Goal: Information Seeking & Learning: Learn about a topic

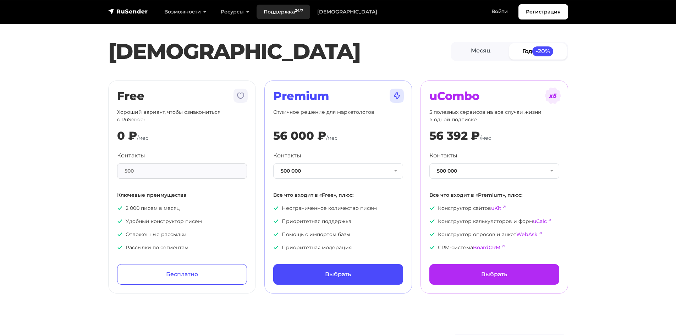
scroll to position [71, 0]
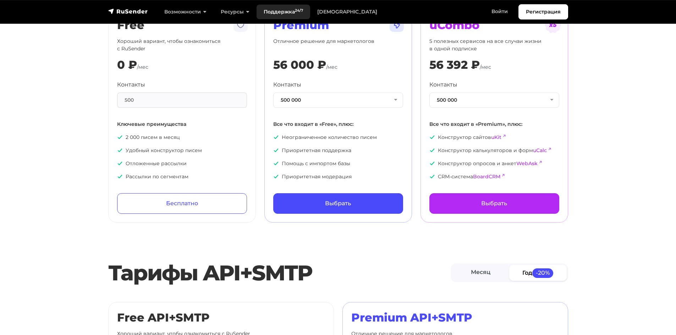
drag, startPoint x: 0, startPoint y: 0, endPoint x: 285, endPoint y: 15, distance: 285.7
click at [285, 15] on link "Поддержка 24/7" at bounding box center [284, 12] width 54 height 15
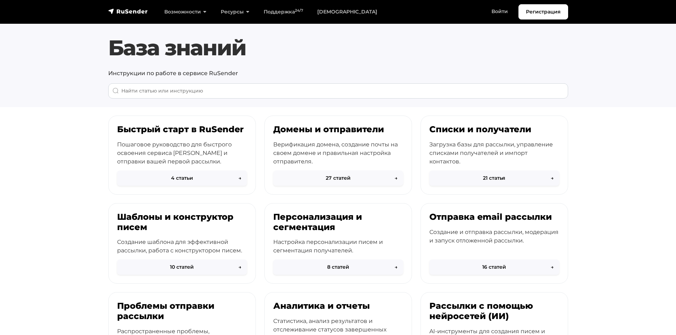
click at [366, 178] on button "27 статей →" at bounding box center [338, 178] width 130 height 15
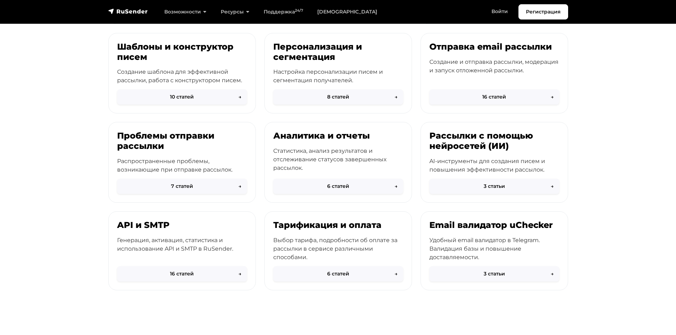
scroll to position [177, 0]
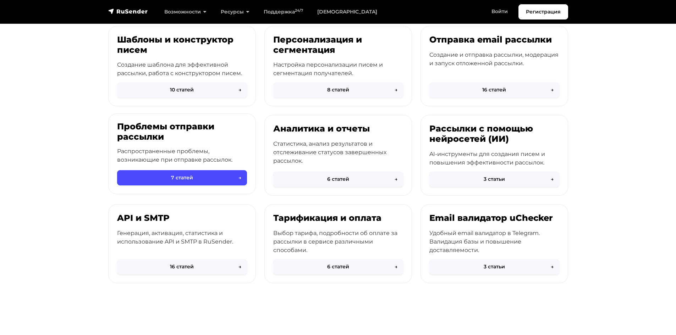
click at [167, 149] on p "Распространенные проблемы, возникающие при отправке рассылок." at bounding box center [182, 155] width 130 height 17
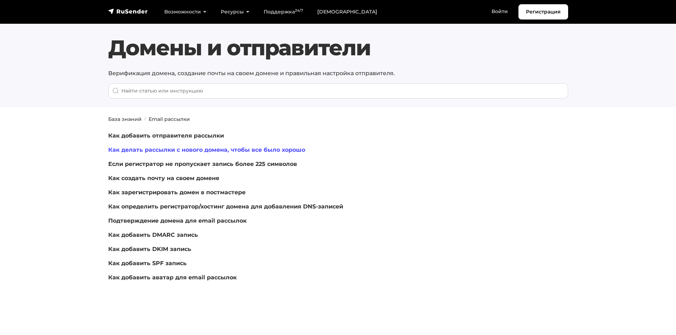
click at [160, 152] on link "Как делать рассылки с нового домена, чтобы все было хорошо" at bounding box center [206, 150] width 197 height 7
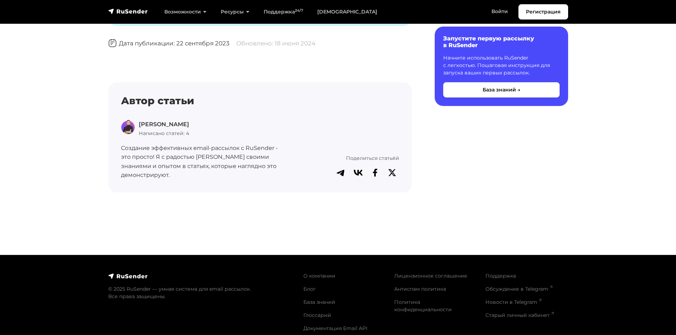
scroll to position [730, 0]
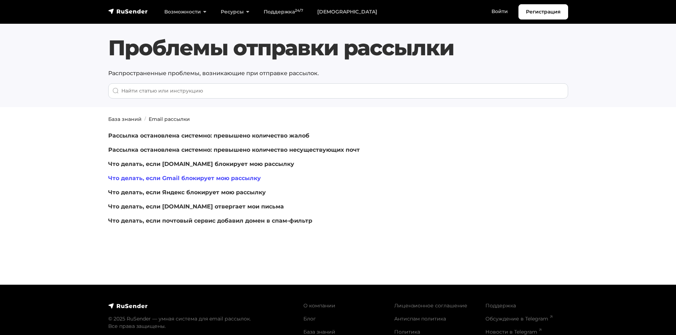
click at [187, 179] on link "Что делать, если Gmail блокирует мою рассылку" at bounding box center [184, 178] width 153 height 7
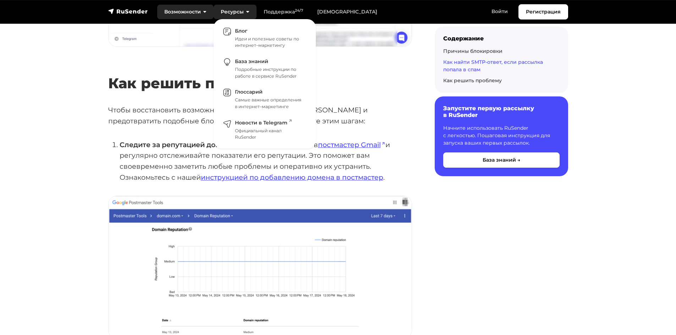
scroll to position [1362, 0]
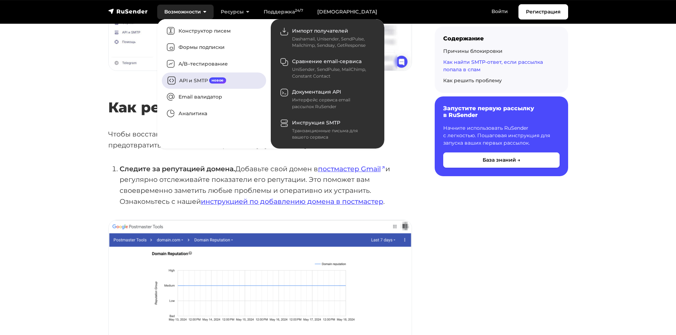
click at [194, 82] on link "API и SMTP новое" at bounding box center [214, 80] width 104 height 16
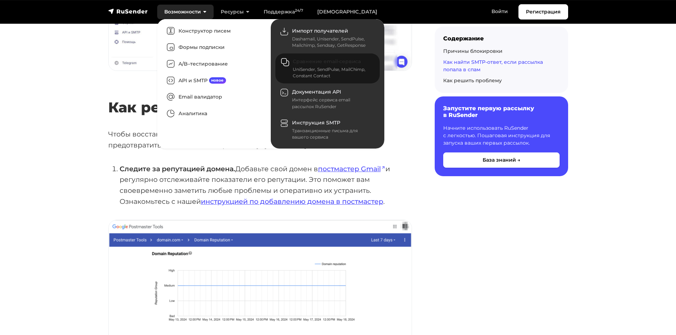
click at [320, 78] on div "UniSender, SendPulse, MailChimp, Constant Contact" at bounding box center [332, 72] width 78 height 13
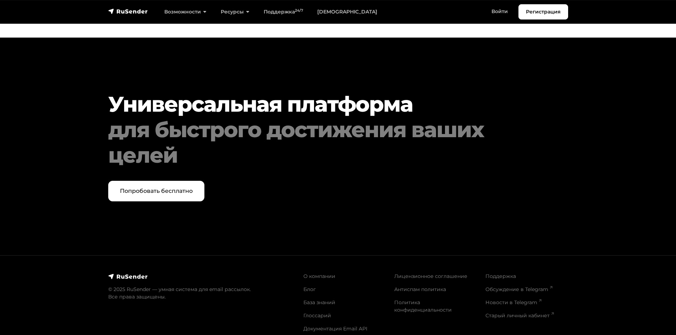
scroll to position [2569, 0]
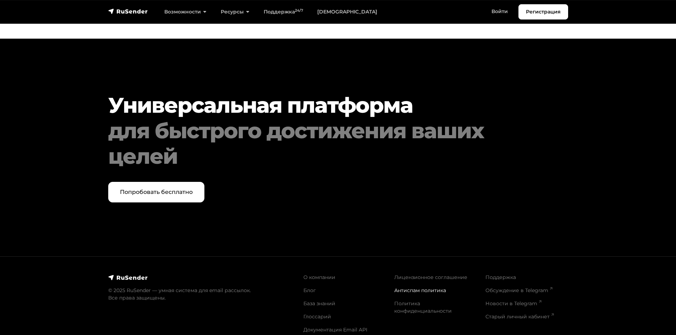
click at [431, 287] on link "Антиспам политика" at bounding box center [420, 290] width 52 height 6
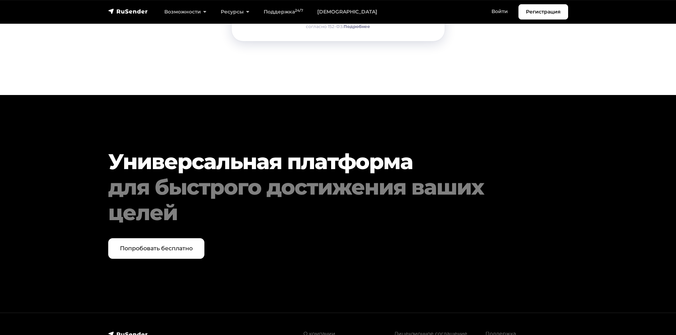
scroll to position [1419, 0]
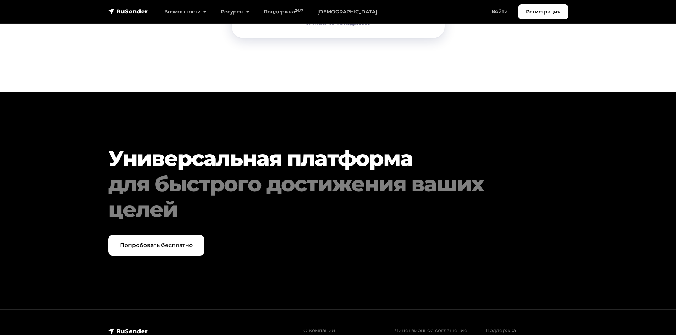
drag, startPoint x: 350, startPoint y: 171, endPoint x: 371, endPoint y: 170, distance: 21.0
click at [355, 171] on div "для быстрого достижения ваших целей" at bounding box center [318, 196] width 421 height 51
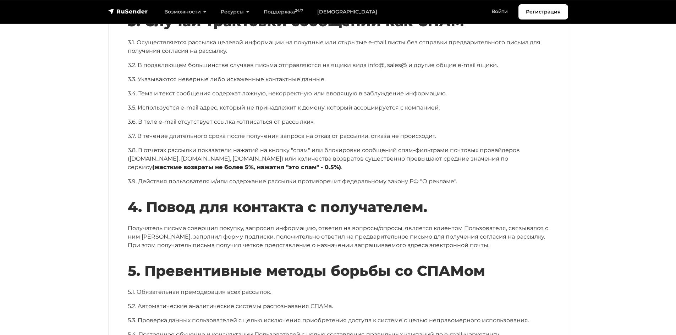
scroll to position [426, 0]
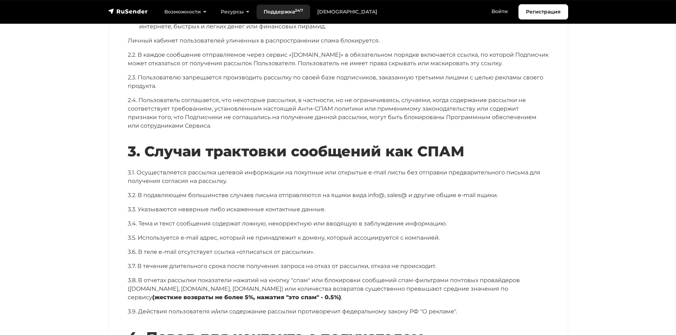
click at [289, 9] on link "Поддержка 24/7" at bounding box center [284, 12] width 54 height 15
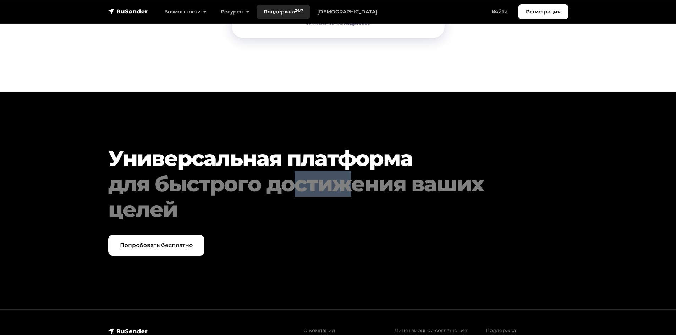
scroll to position [1419, 0]
